Goal: Task Accomplishment & Management: Manage account settings

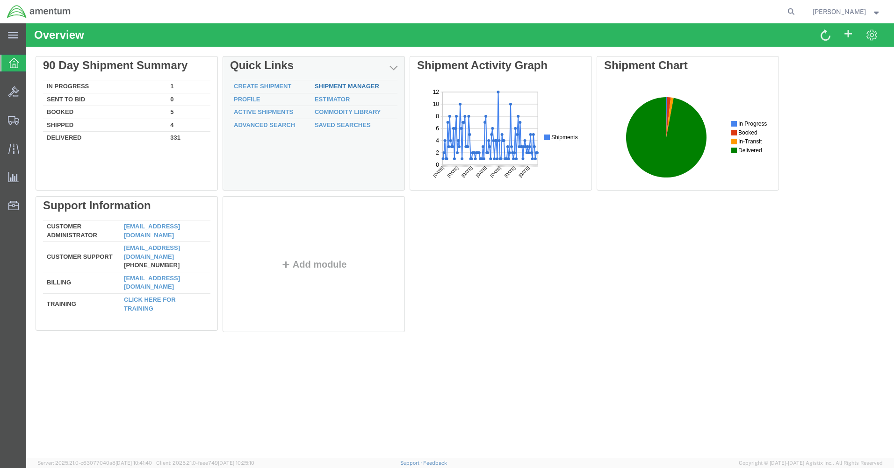
click at [321, 84] on link "Shipment Manager" at bounding box center [347, 86] width 65 height 7
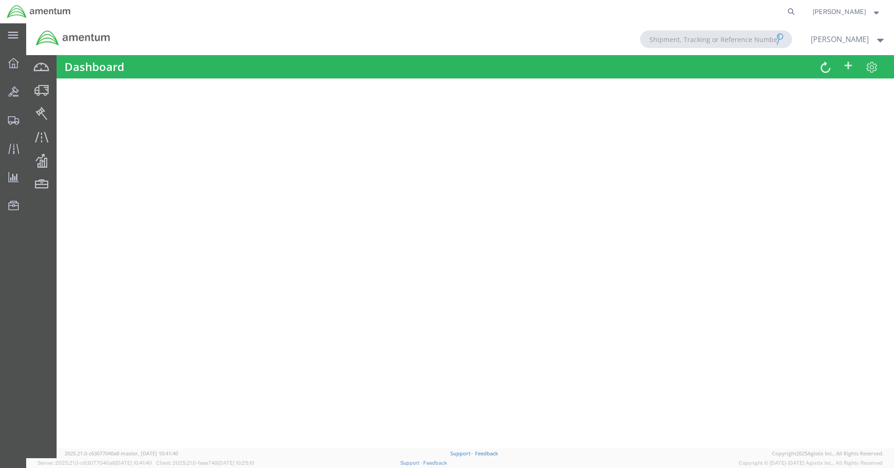
click at [830, 11] on span "[PERSON_NAME]" at bounding box center [839, 12] width 53 height 10
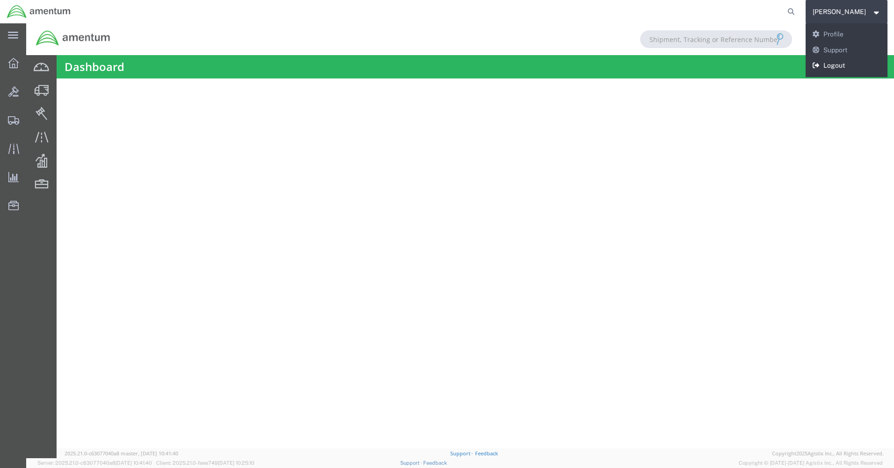
click at [834, 62] on link "Logout" at bounding box center [846, 66] width 82 height 16
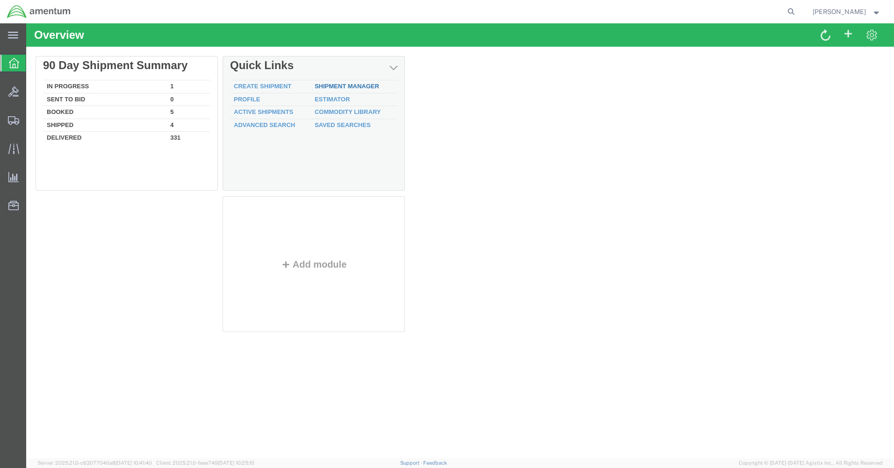
click at [360, 84] on link "Shipment Manager" at bounding box center [347, 86] width 65 height 7
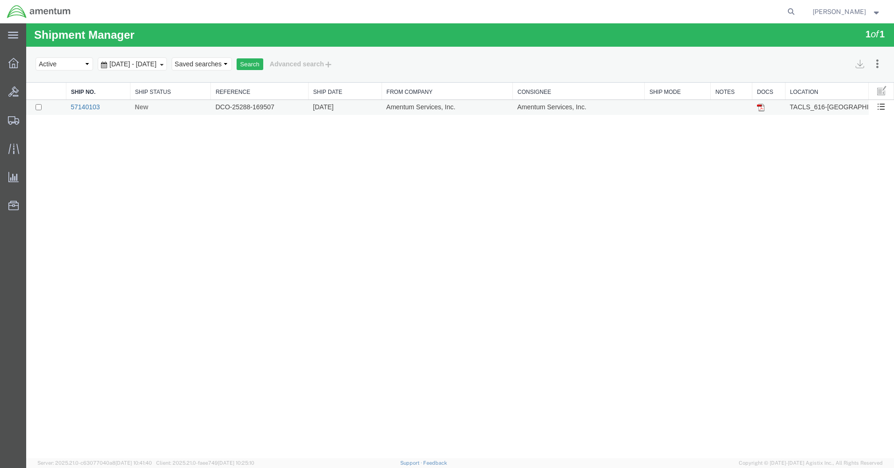
click at [94, 108] on link "57140103" at bounding box center [85, 106] width 29 height 7
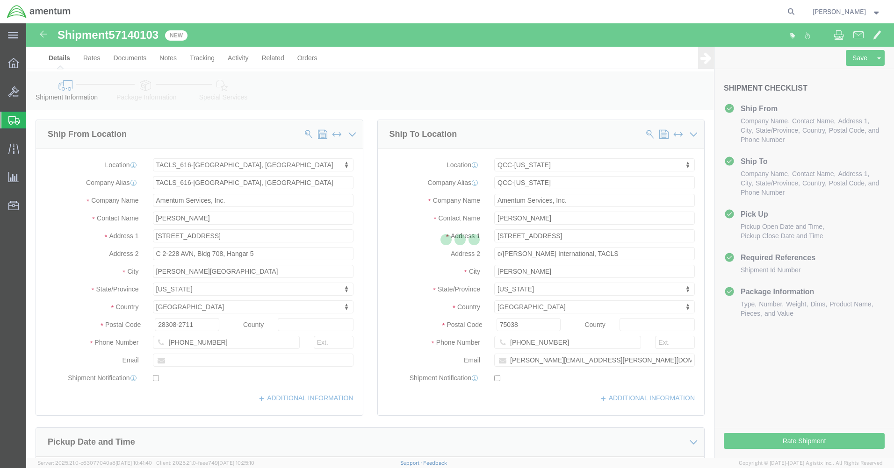
select select "42712"
select select "42668"
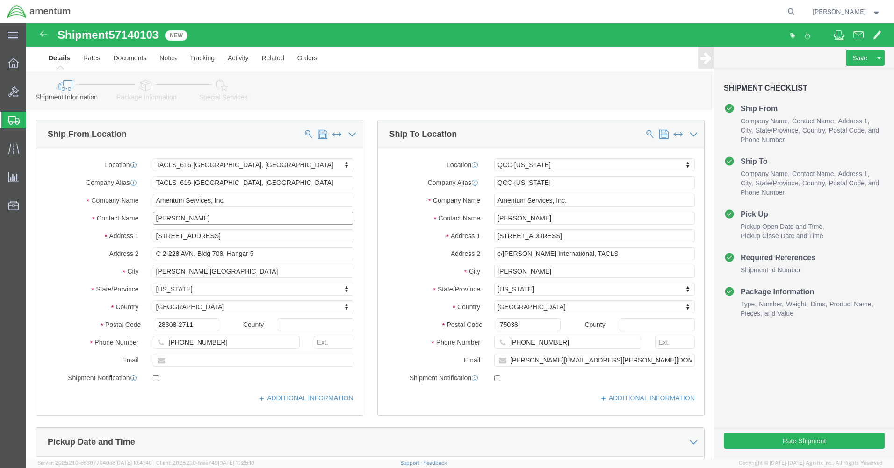
drag, startPoint x: 200, startPoint y: 218, endPoint x: 103, endPoint y: 199, distance: 98.6
click div "Contact Name [PERSON_NAME]"
type input "marc"
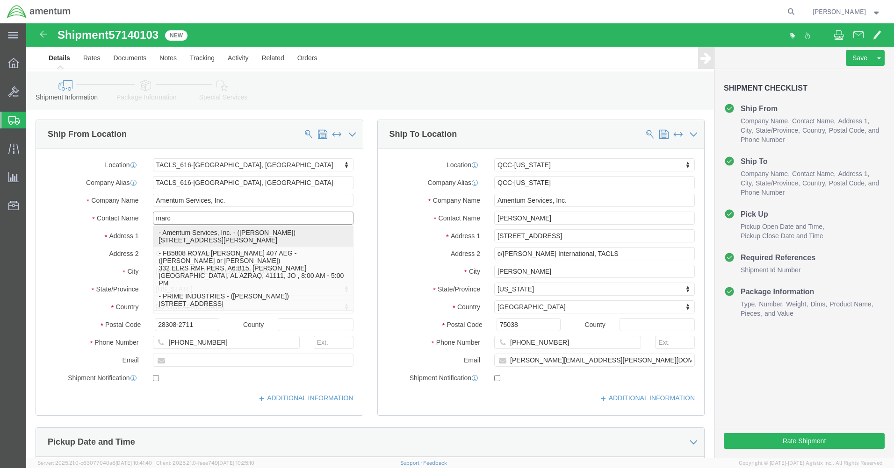
click p "- Amentum Services, Inc. - ([PERSON_NAME]) [STREET_ADDRESS][PERSON_NAME]"
select select
type input "[PERSON_NAME]"
type input "C 2-228 AVN"
type input "28308"
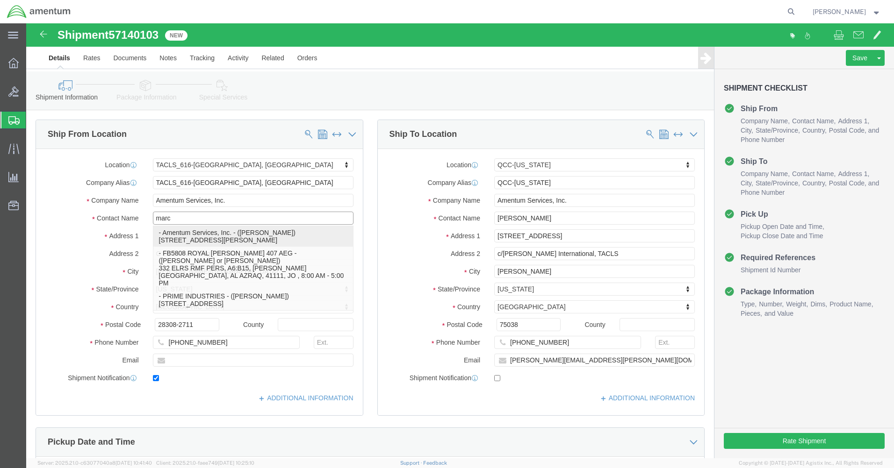
type input "[PHONE_NUMBER]"
type input "[PERSON_NAME][EMAIL_ADDRESS][PERSON_NAME][DOMAIN_NAME]"
checkbox input "true"
select select "NC"
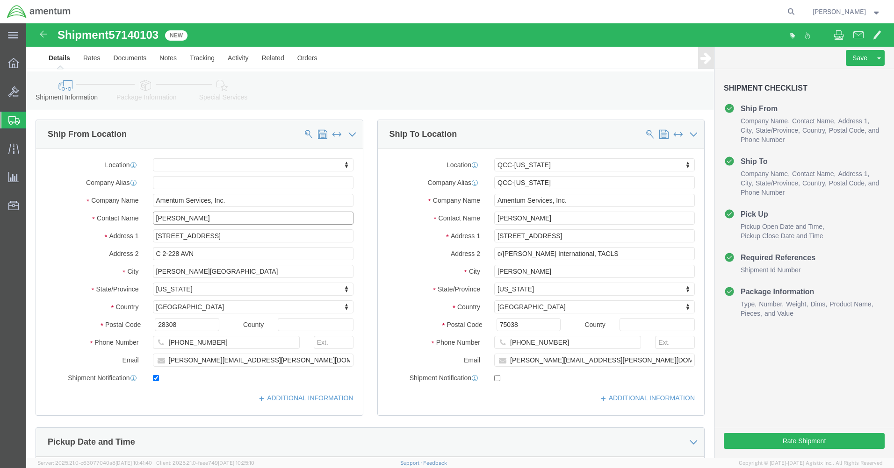
type input "[PERSON_NAME]"
click input "checkbox"
checkbox input "false"
click button "Rate Shipment"
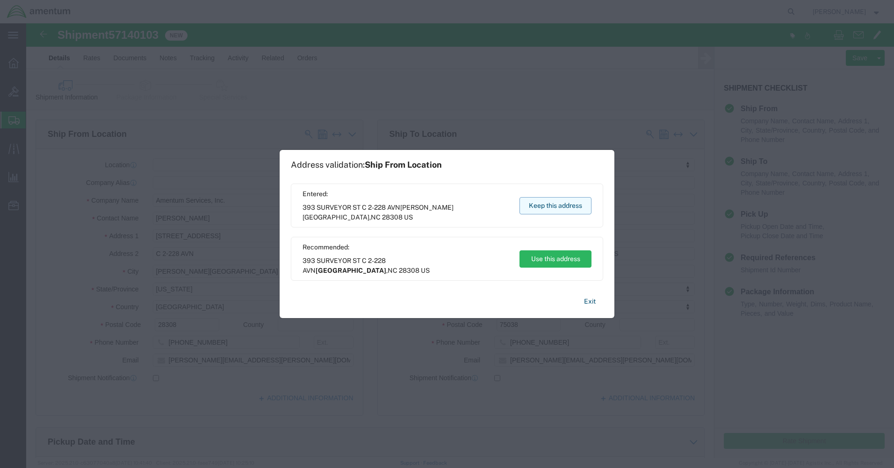
click at [560, 202] on button "Keep this address" at bounding box center [555, 205] width 72 height 17
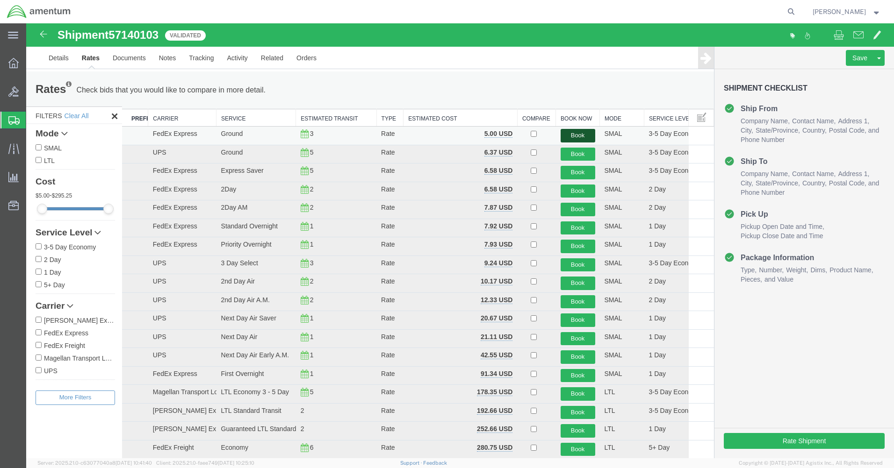
click at [563, 134] on button "Book" at bounding box center [578, 136] width 35 height 14
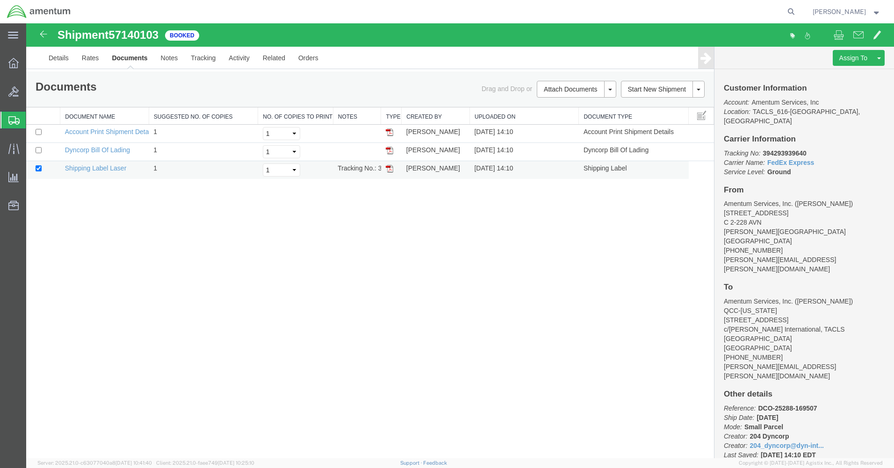
drag, startPoint x: 386, startPoint y: 168, endPoint x: 36, endPoint y: 163, distance: 350.2
click at [386, 168] on img at bounding box center [389, 168] width 7 height 7
click at [55, 59] on link "Details" at bounding box center [58, 58] width 33 height 22
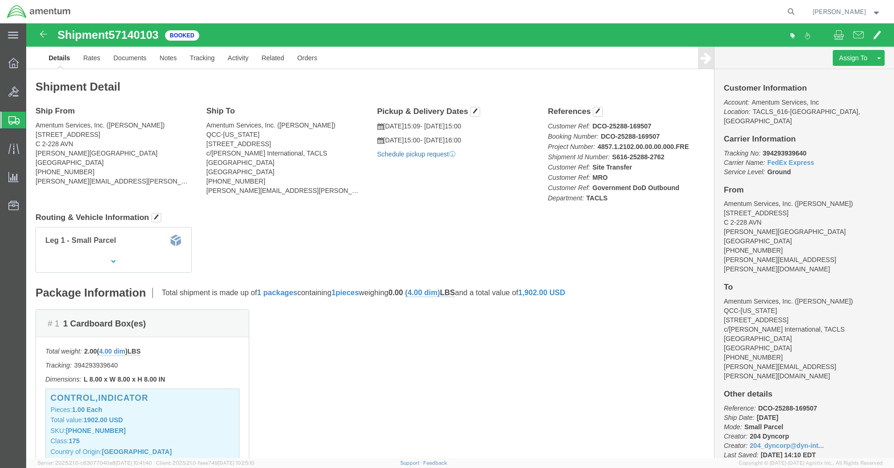
click link "Schedule pickup request"
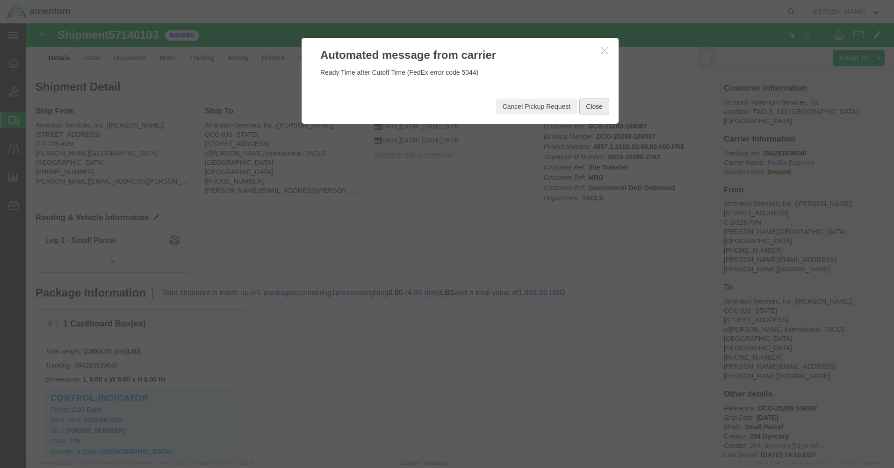
click button "Close"
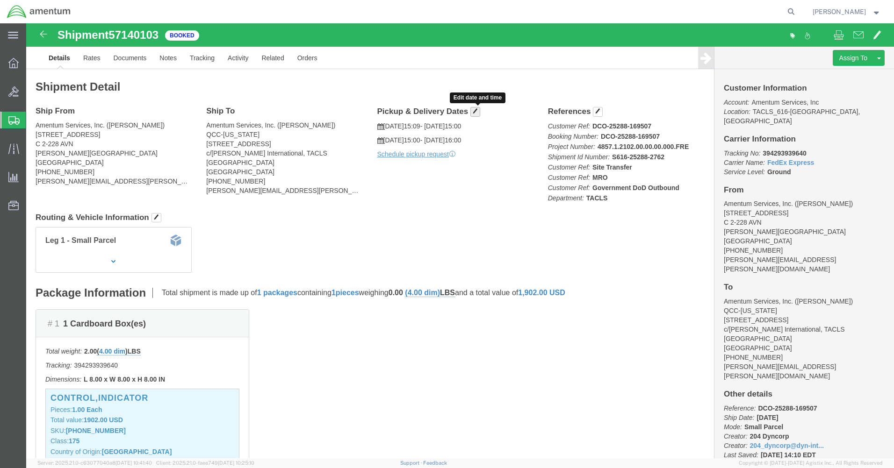
click span "button"
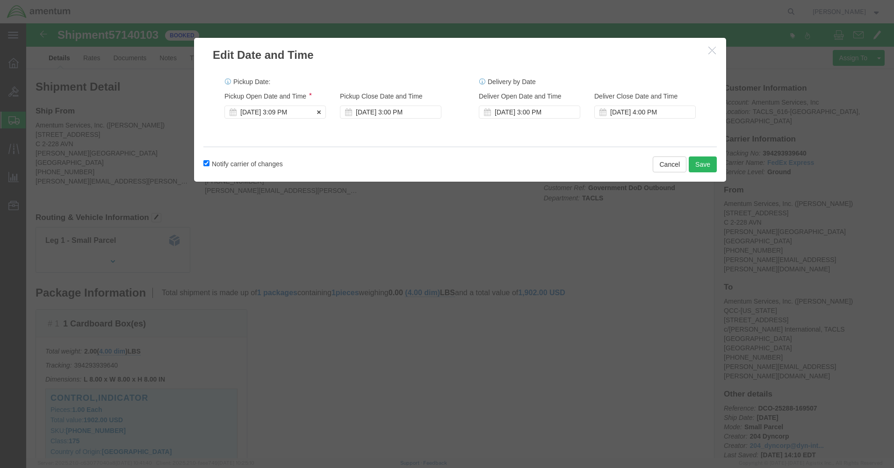
click div "[DATE] 3:09 PM"
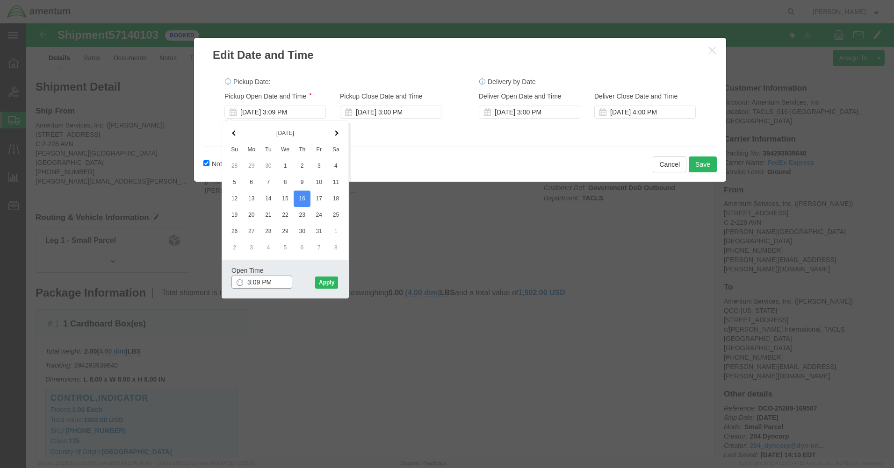
click input "3:09 PM"
click input "7:09 PM"
type input "7:09 AM"
click button "Apply"
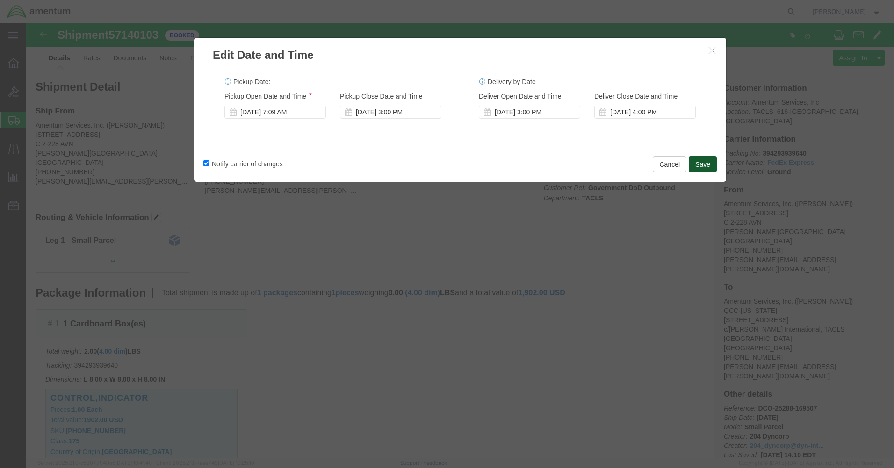
click button "Save"
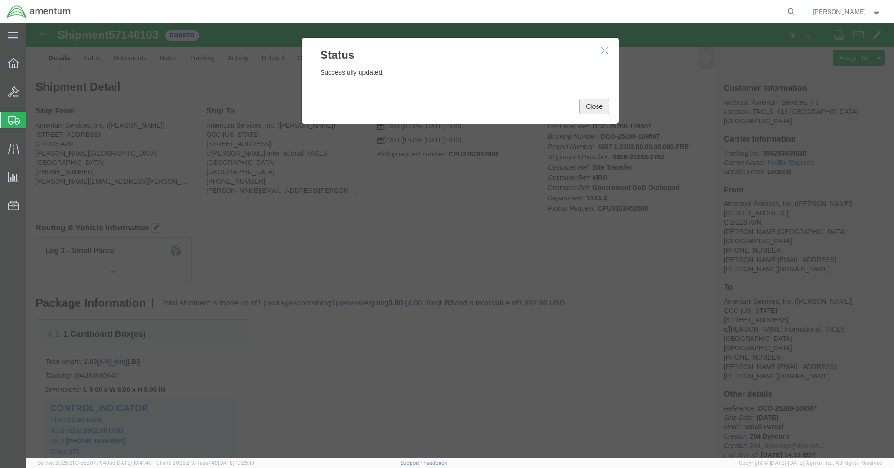
click button "Close"
